Goal: Task Accomplishment & Management: Manage account settings

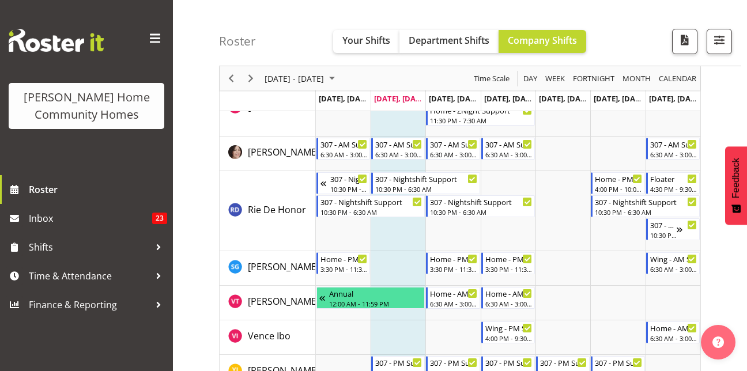
scroll to position [1706, 0]
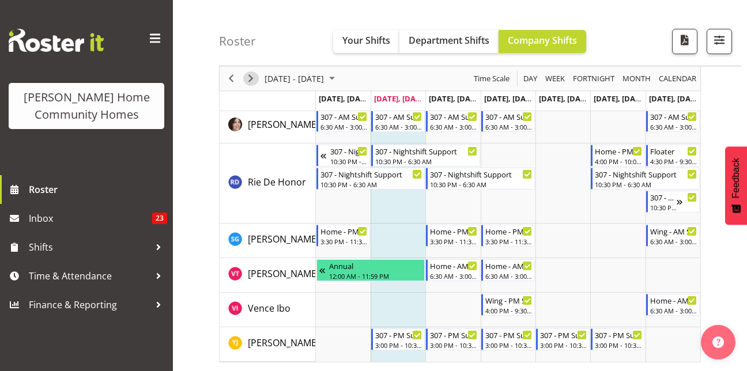
click at [252, 82] on span "Next" at bounding box center [251, 78] width 14 height 14
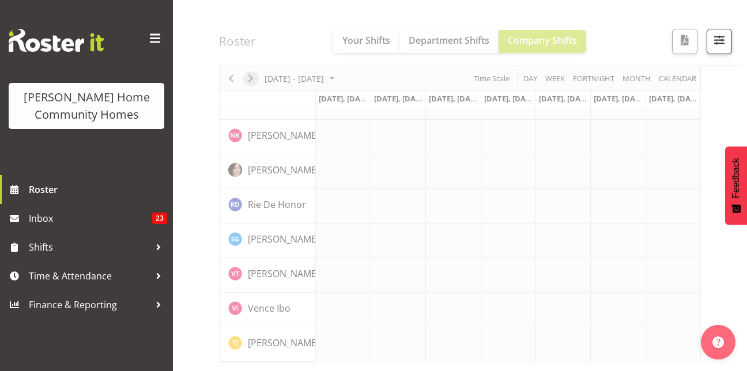
scroll to position [909, 0]
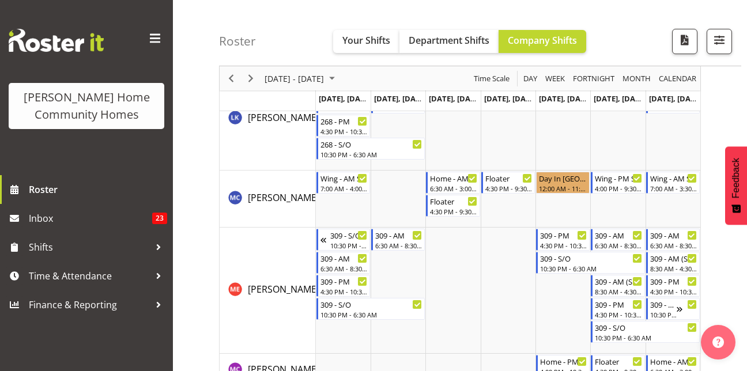
scroll to position [1191, 0]
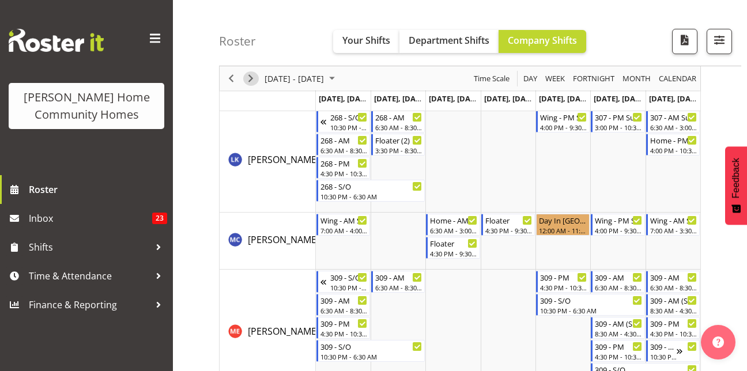
click at [251, 77] on span "Next" at bounding box center [251, 78] width 14 height 14
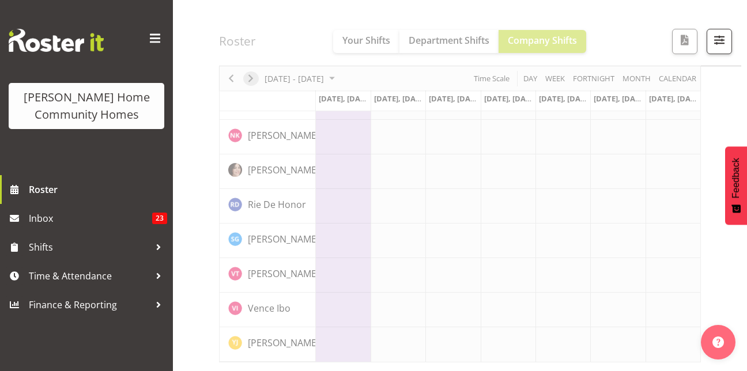
scroll to position [909, 0]
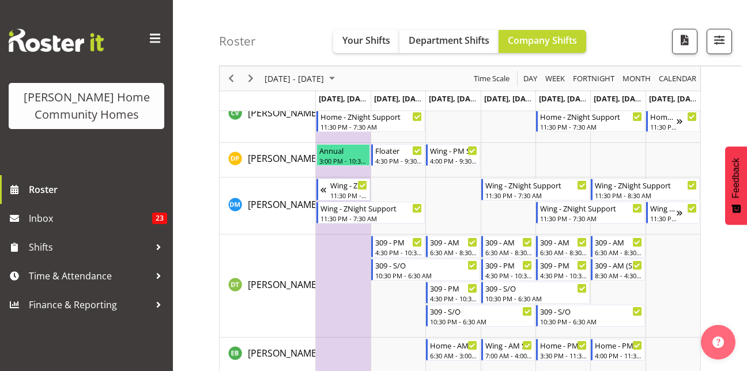
scroll to position [431, 0]
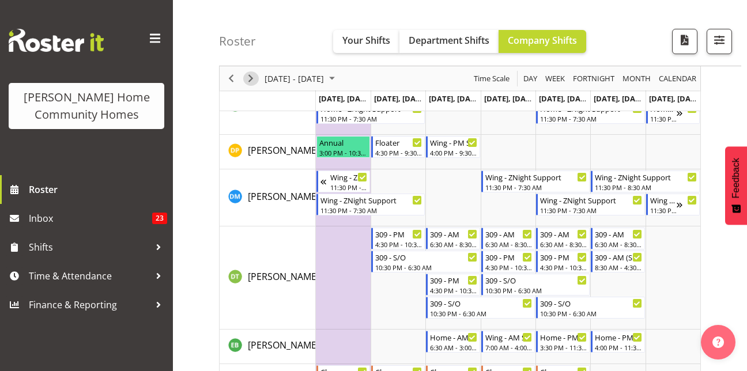
click at [248, 76] on span "Next" at bounding box center [251, 78] width 14 height 14
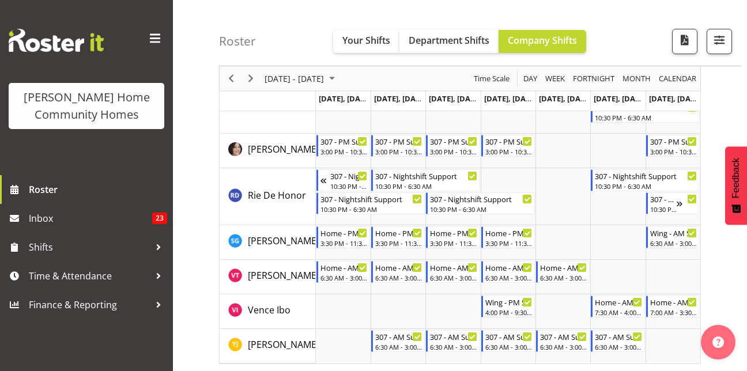
scroll to position [1616, 0]
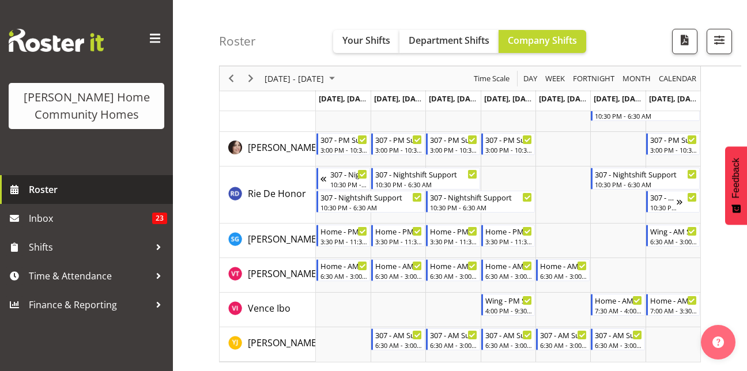
click at [58, 191] on span "Roster" at bounding box center [98, 189] width 138 height 17
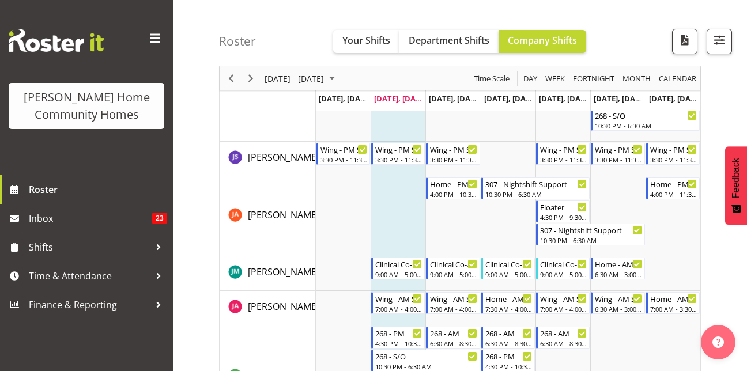
scroll to position [860, 0]
click at [233, 79] on span "Previous" at bounding box center [231, 78] width 14 height 14
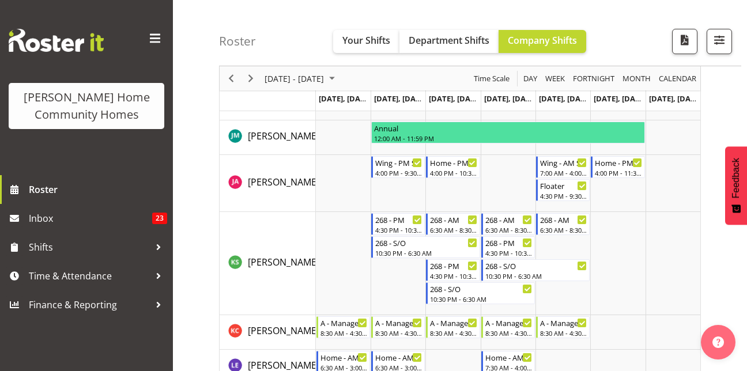
scroll to position [835, 0]
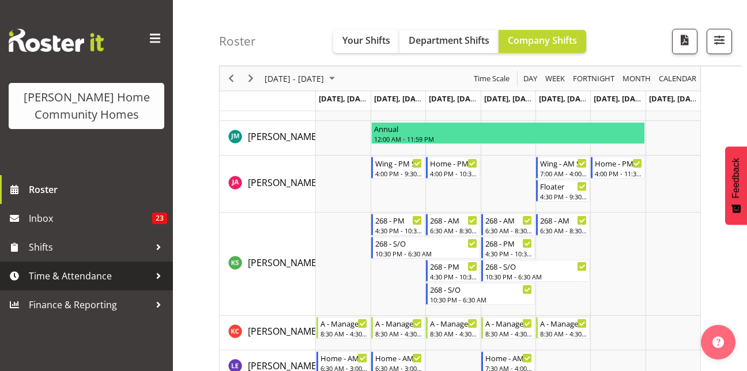
click at [74, 274] on span "Time & Attendance" at bounding box center [89, 275] width 121 height 17
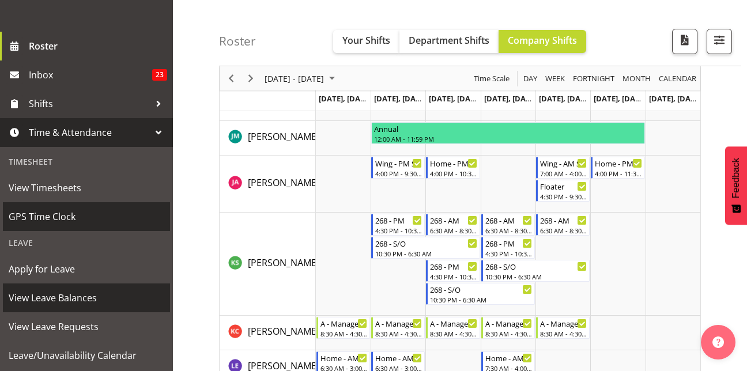
scroll to position [144, 0]
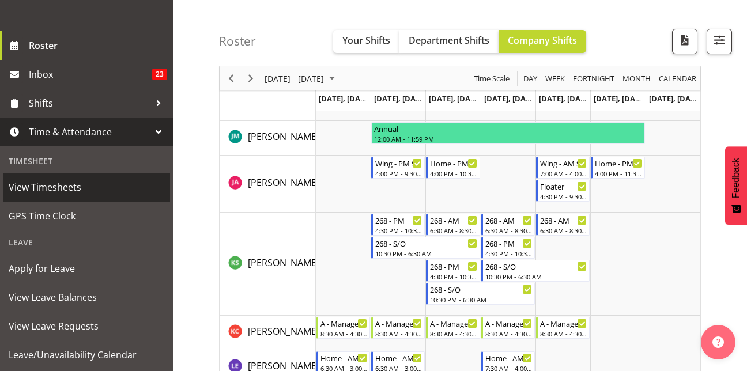
click at [81, 185] on span "View Timesheets" at bounding box center [87, 187] width 156 height 17
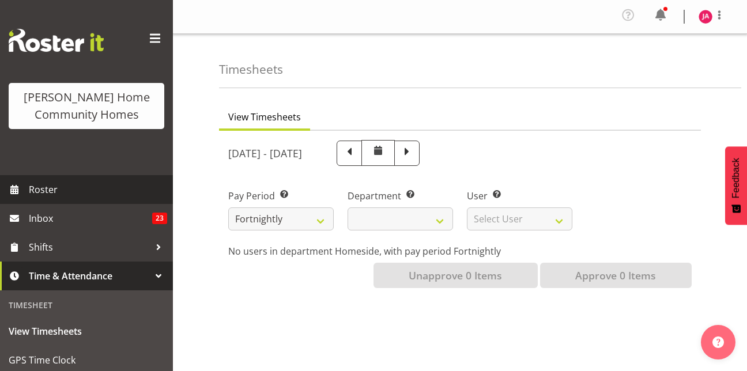
select select
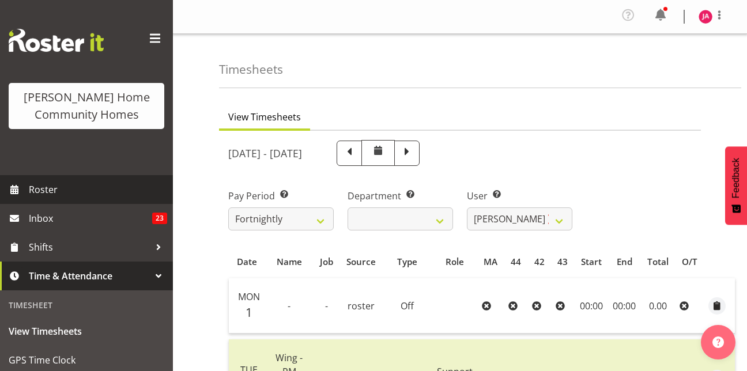
click at [52, 190] on span "Roster" at bounding box center [98, 189] width 138 height 17
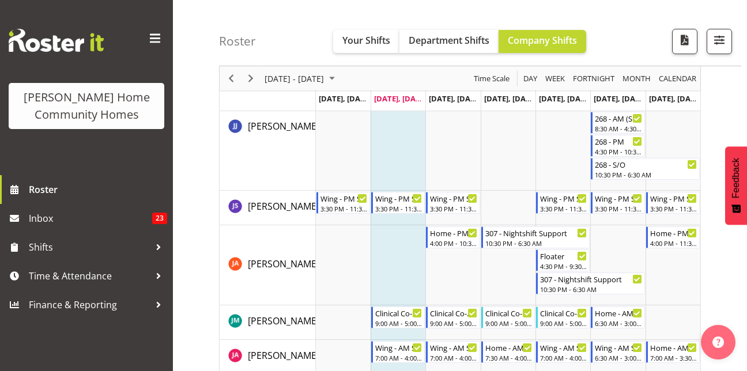
scroll to position [811, 0]
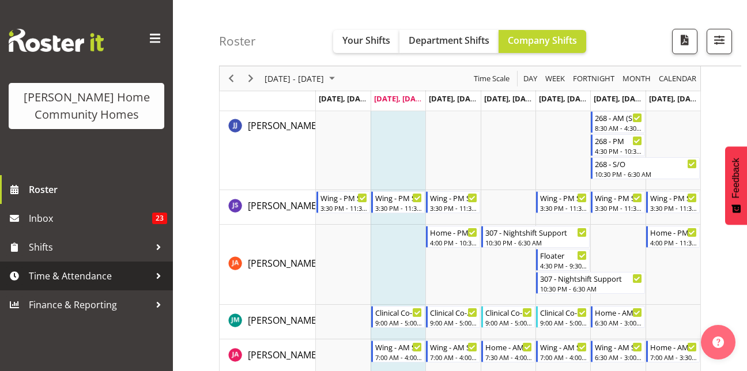
click at [85, 263] on link "Time & Attendance" at bounding box center [86, 276] width 173 height 29
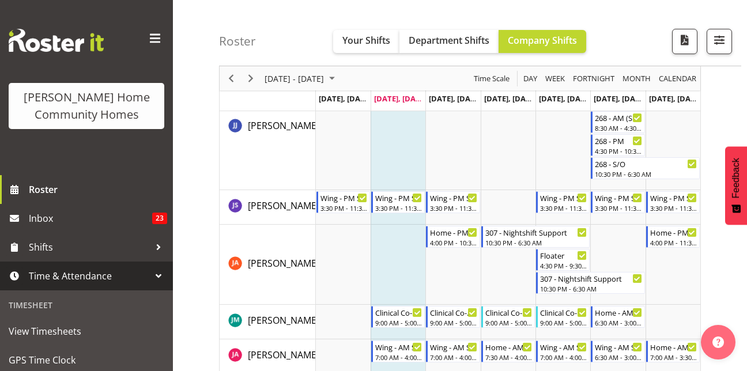
scroll to position [255, 0]
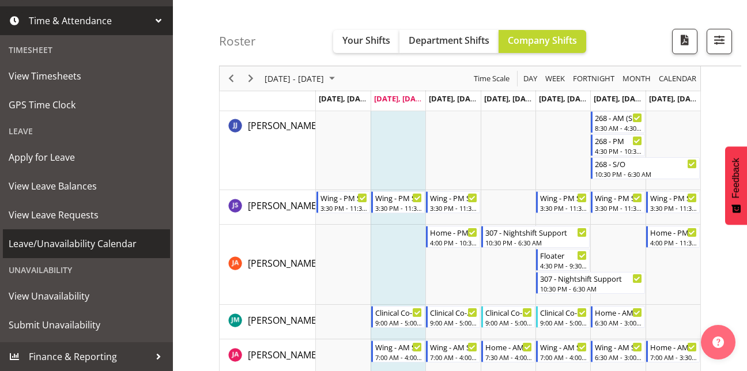
click at [92, 239] on span "Leave/Unavailability Calendar" at bounding box center [87, 243] width 156 height 17
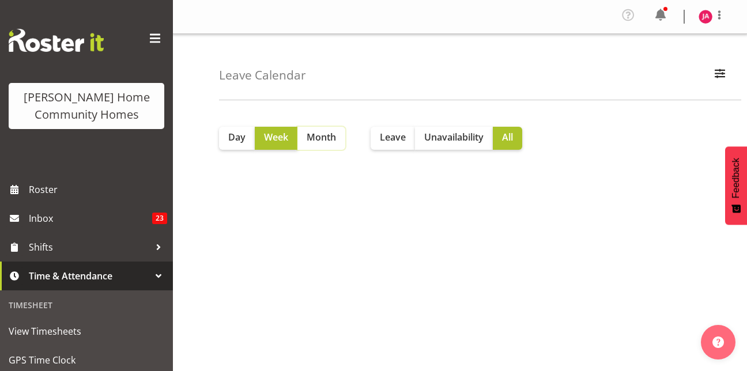
click at [331, 134] on span "Month" at bounding box center [321, 137] width 29 height 14
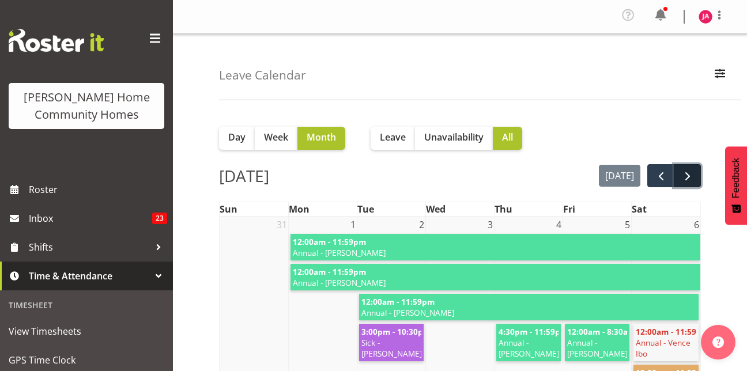
click at [689, 171] on span "next" at bounding box center [687, 176] width 14 height 14
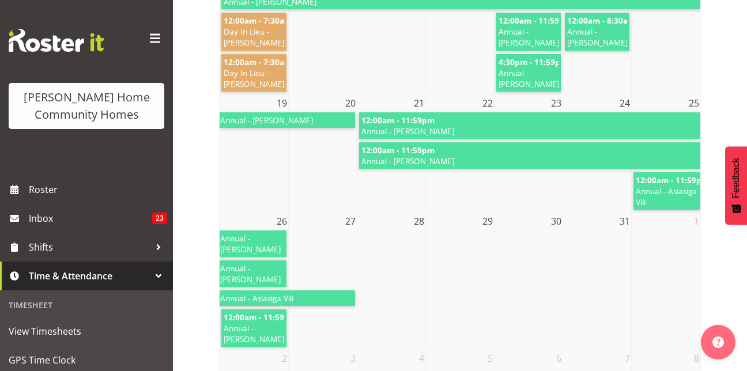
scroll to position [456, 0]
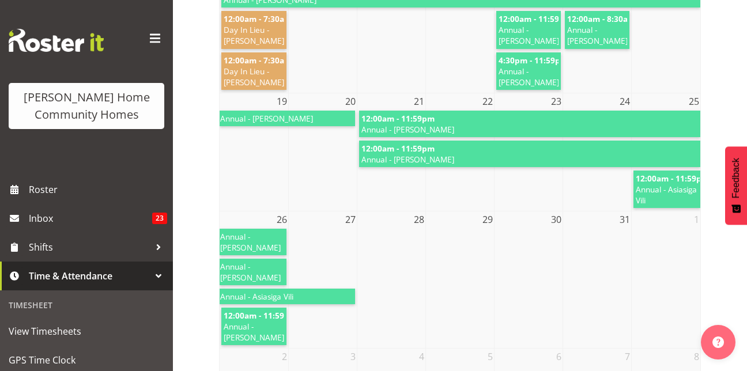
click at [475, 278] on td at bounding box center [459, 287] width 69 height 119
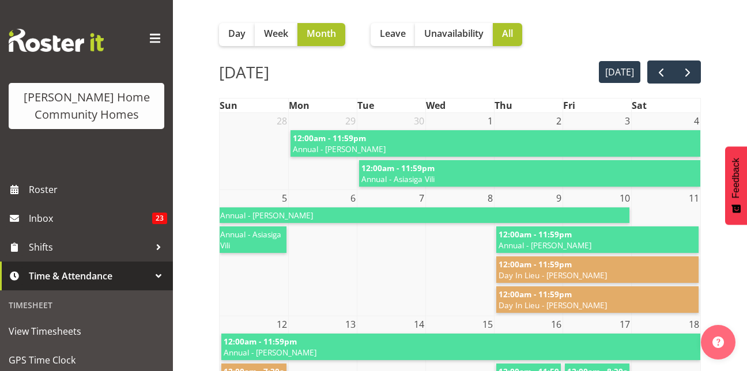
scroll to position [103, 0]
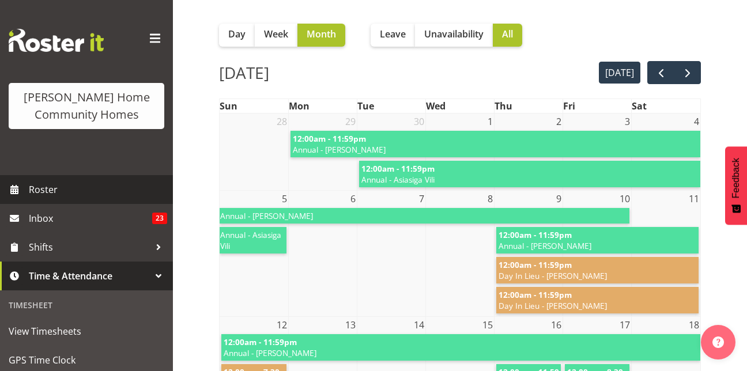
click at [68, 185] on span "Roster" at bounding box center [98, 189] width 138 height 17
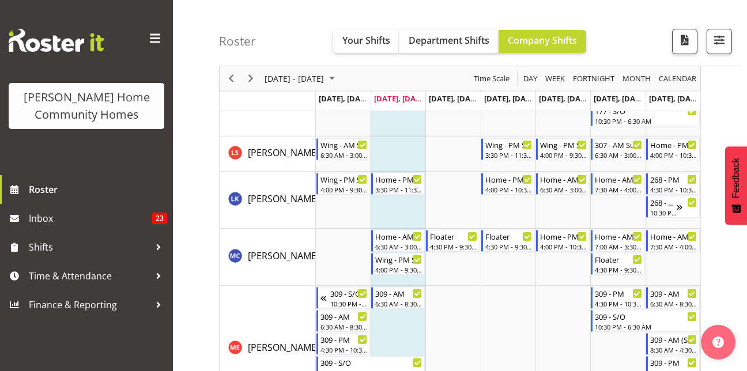
scroll to position [1312, 0]
